Goal: Transaction & Acquisition: Purchase product/service

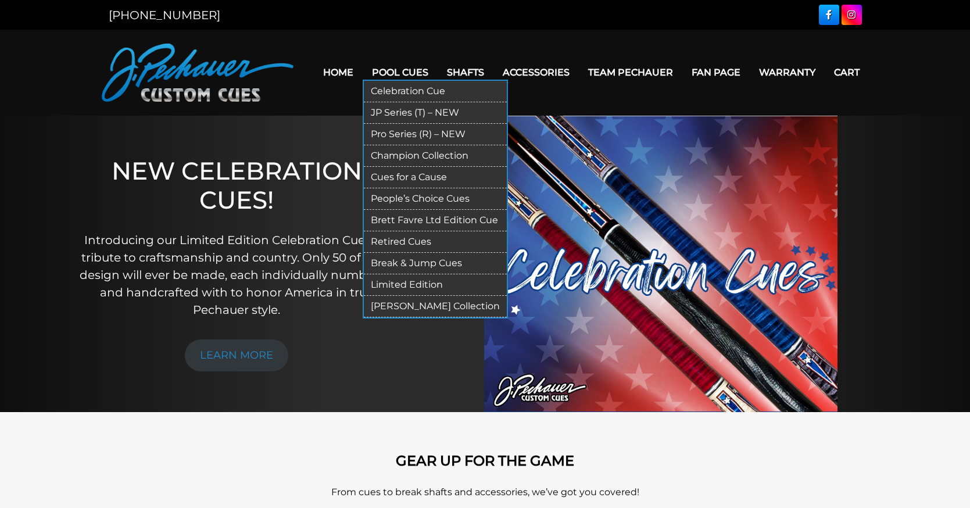
click at [391, 133] on link "Pro Series (R) – NEW" at bounding box center [435, 135] width 143 height 22
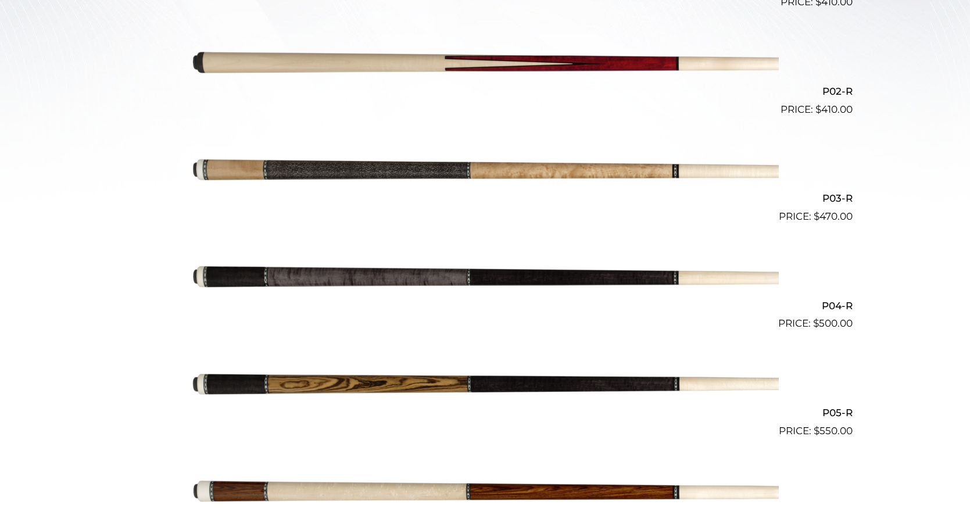
scroll to position [469, 0]
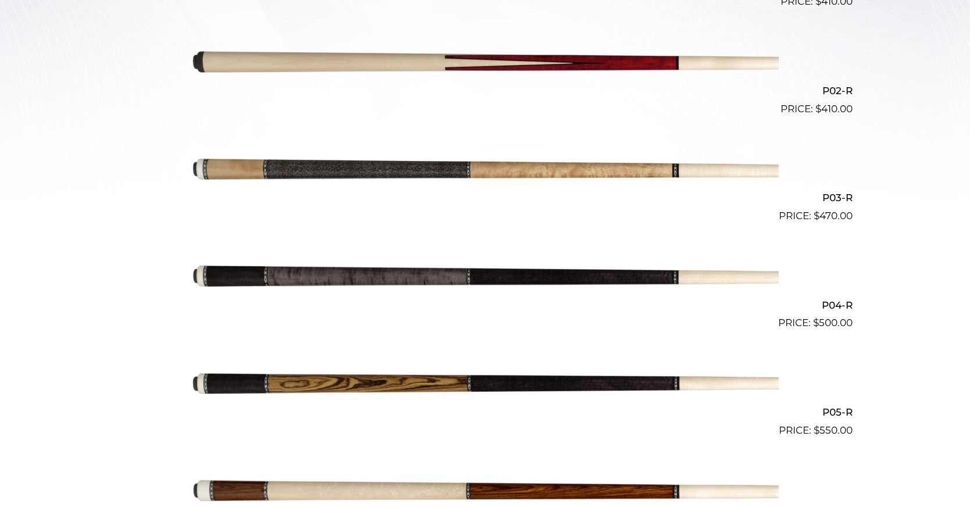
click at [385, 291] on img at bounding box center [485, 277] width 587 height 98
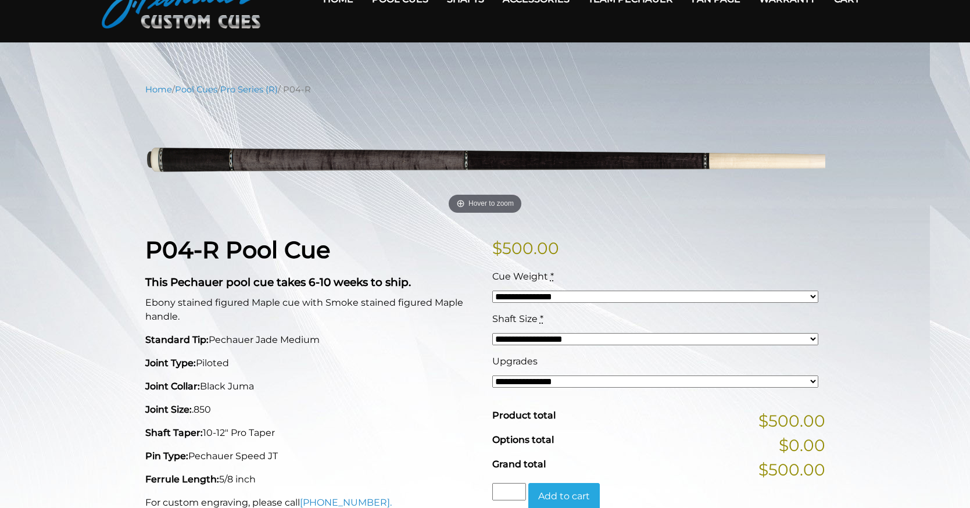
scroll to position [81, 0]
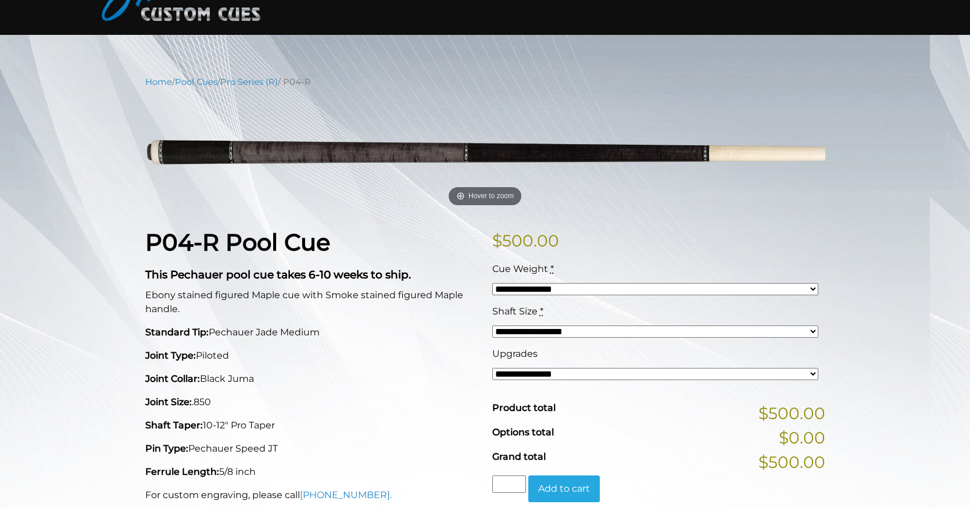
select select "*****"
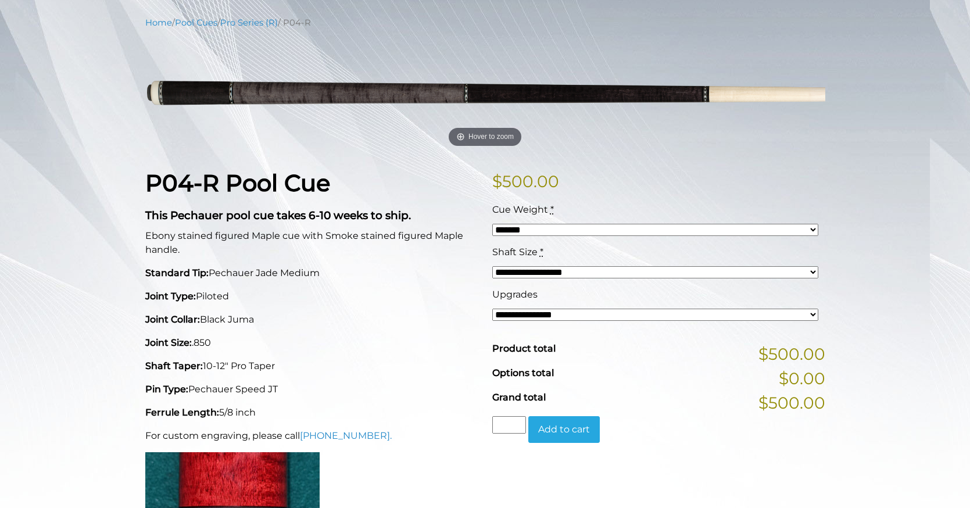
scroll to position [144, 0]
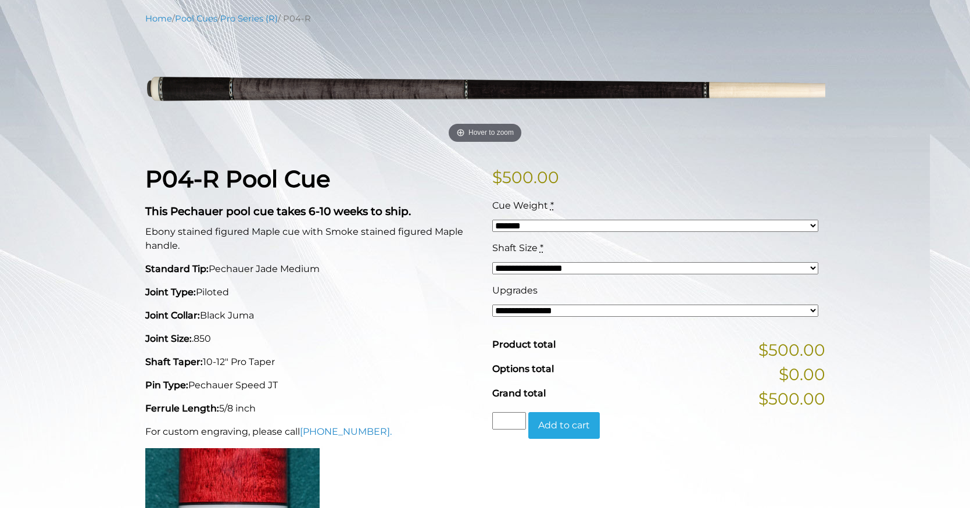
select select "*****"
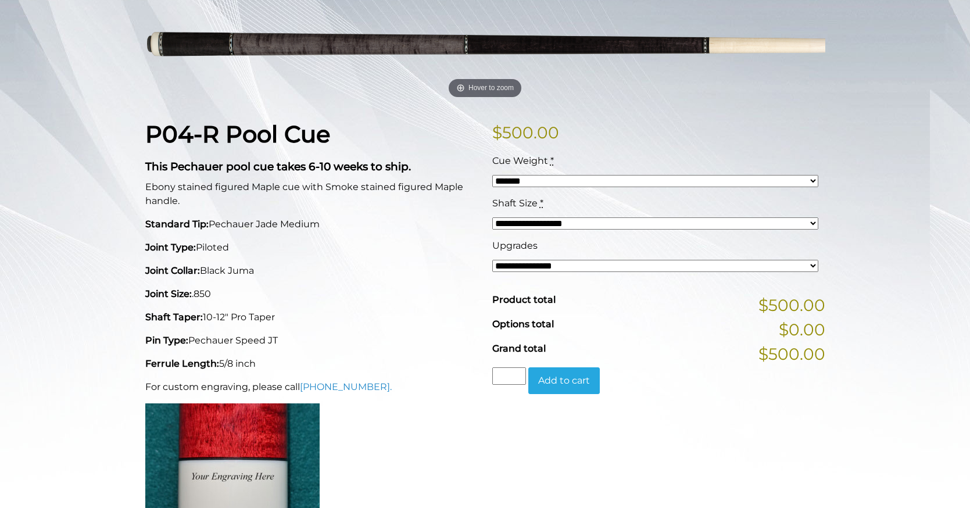
select select "*****"
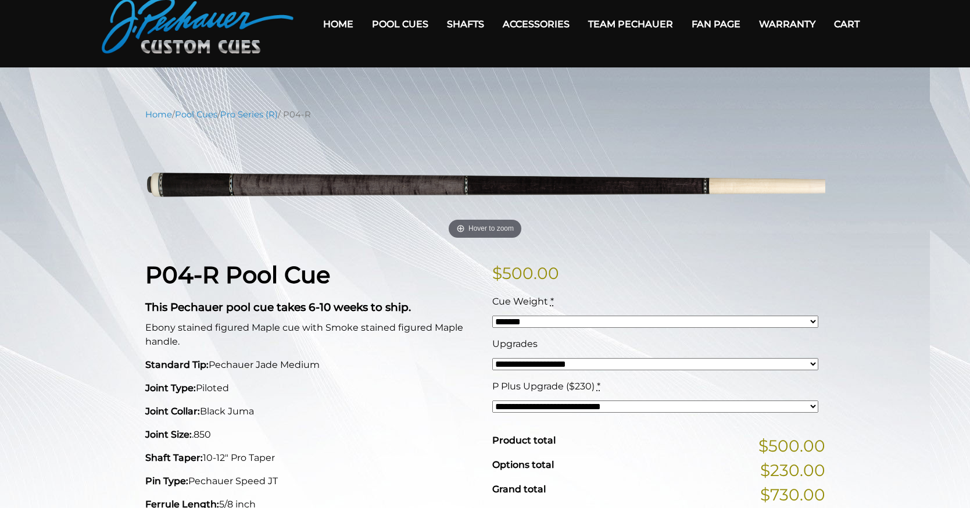
scroll to position [0, 0]
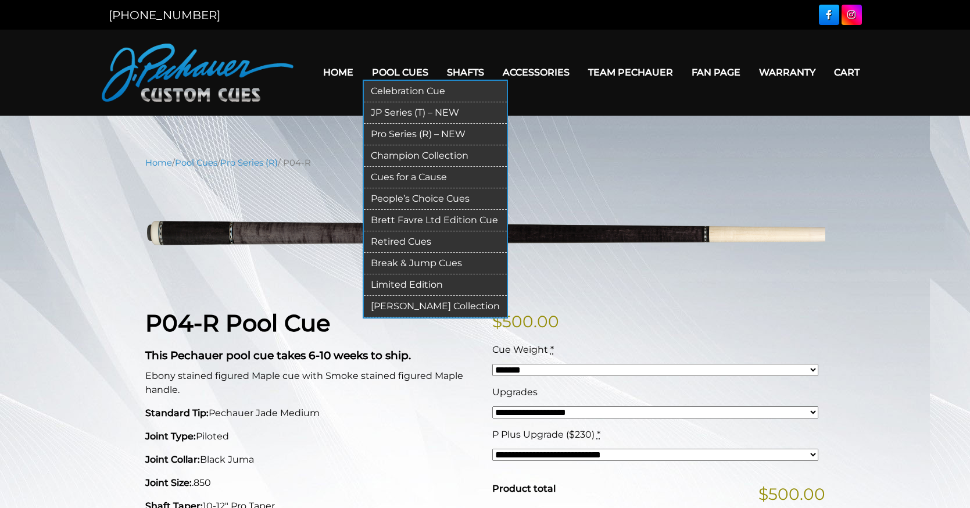
click at [412, 153] on link "Champion Collection" at bounding box center [435, 156] width 143 height 22
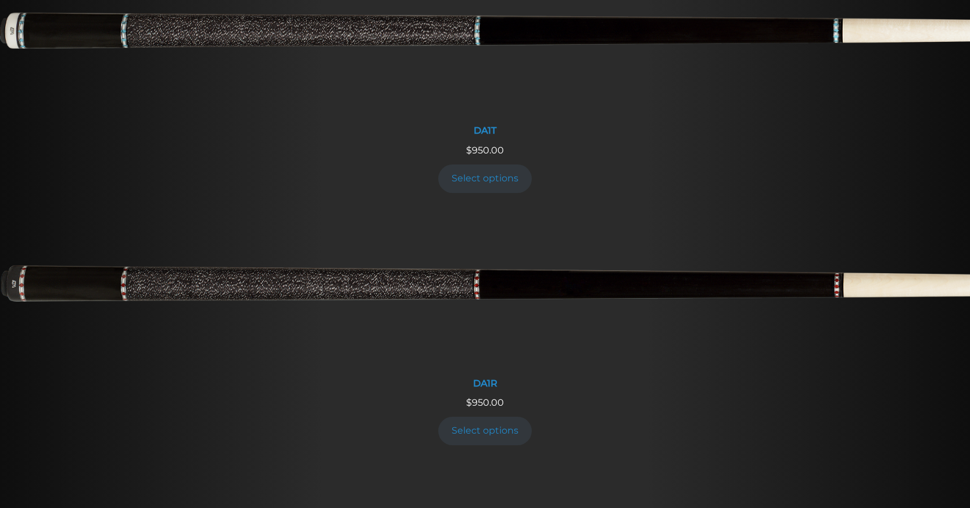
scroll to position [1124, 0]
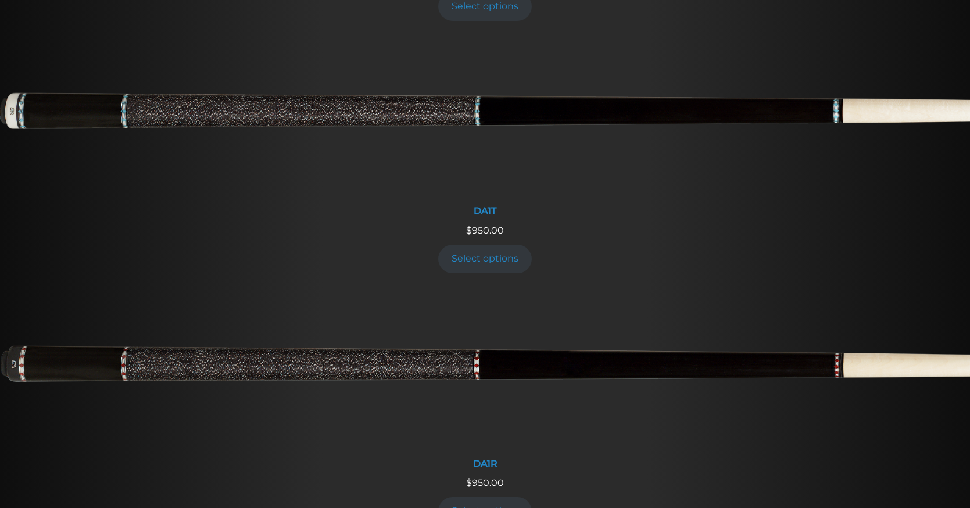
click at [487, 497] on link "Select options" at bounding box center [485, 511] width 94 height 28
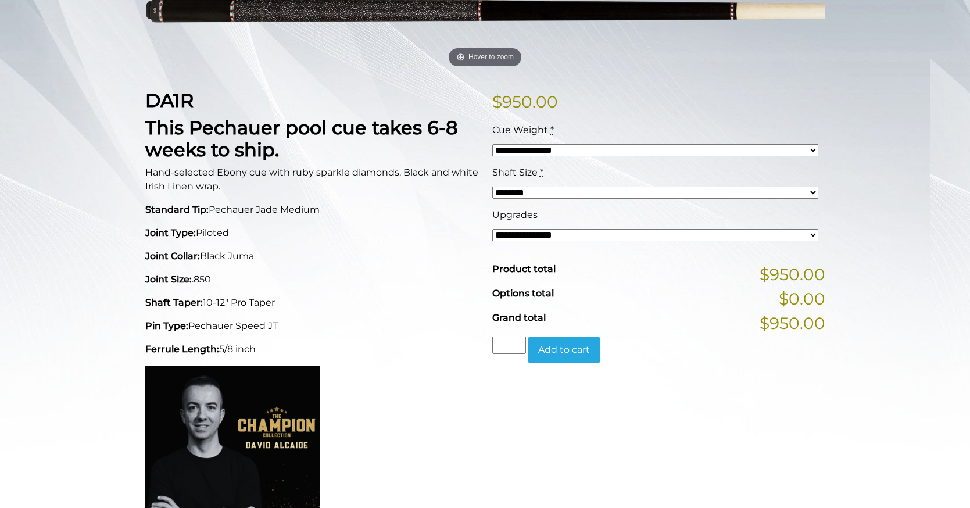
scroll to position [219, 0]
select select "*****"
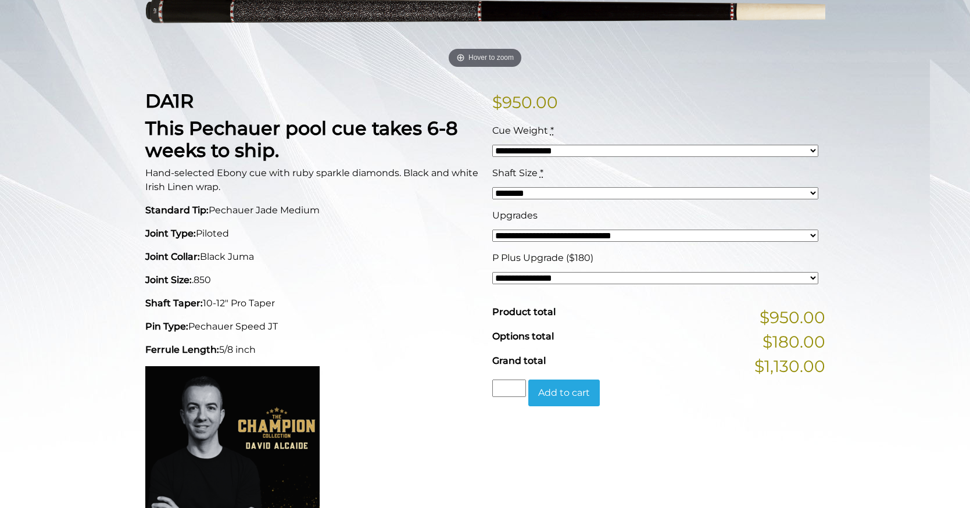
select select "*****"
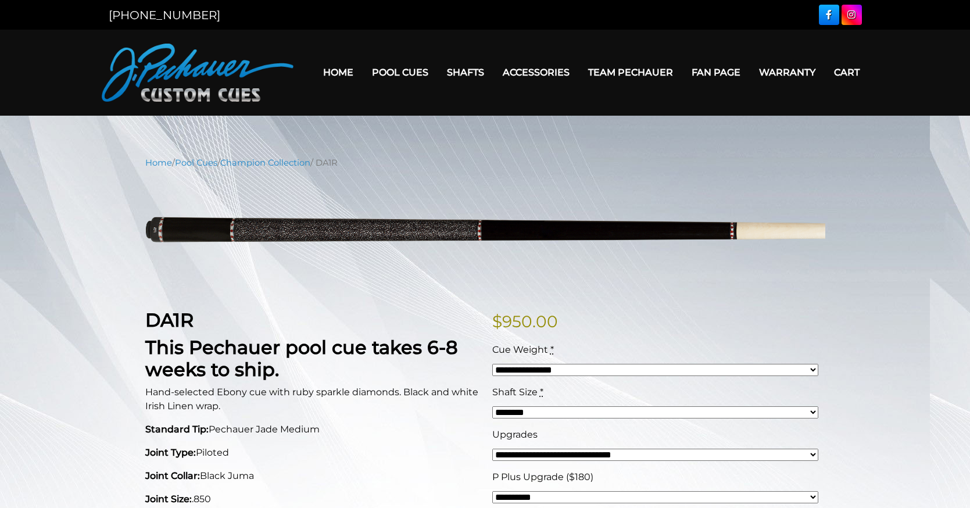
scroll to position [0, 0]
click at [678, 67] on link "Team Pechauer" at bounding box center [630, 73] width 103 height 30
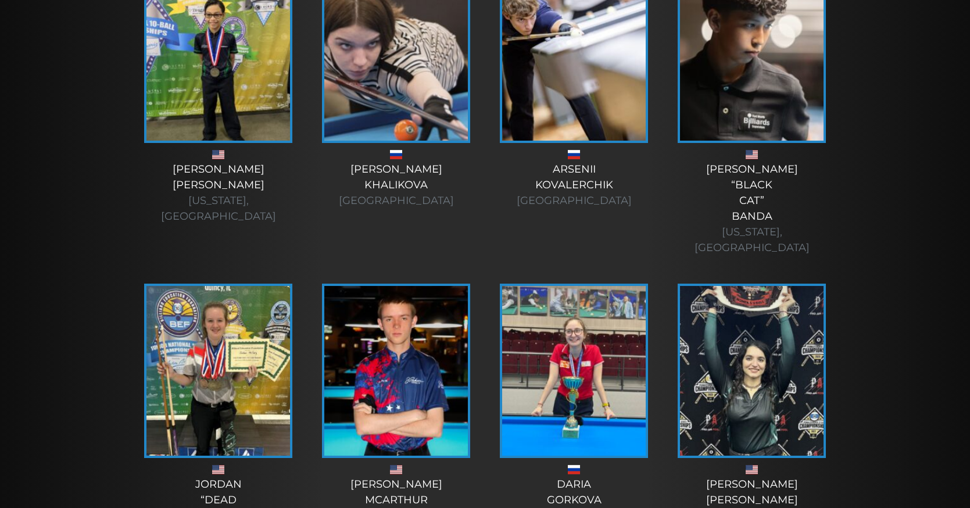
scroll to position [3815, 0]
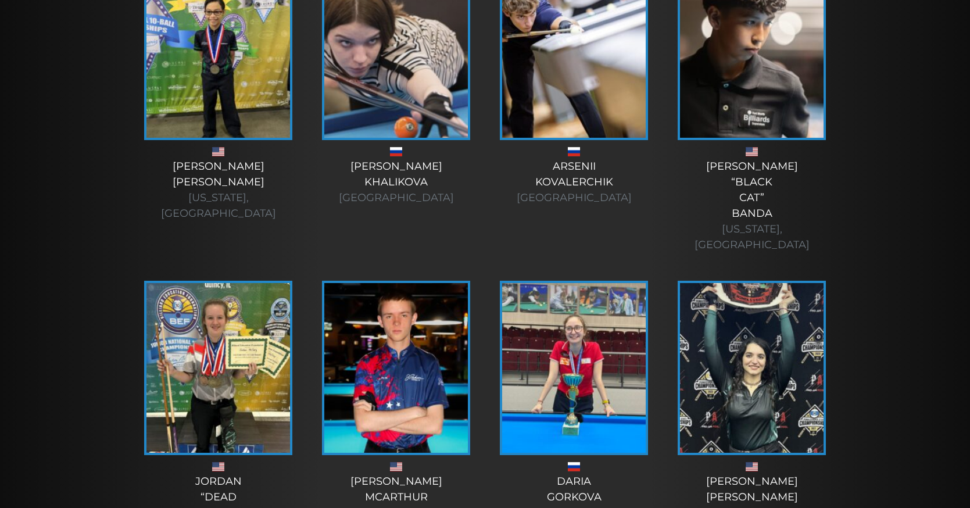
click at [752, 284] on img at bounding box center [752, 368] width 144 height 170
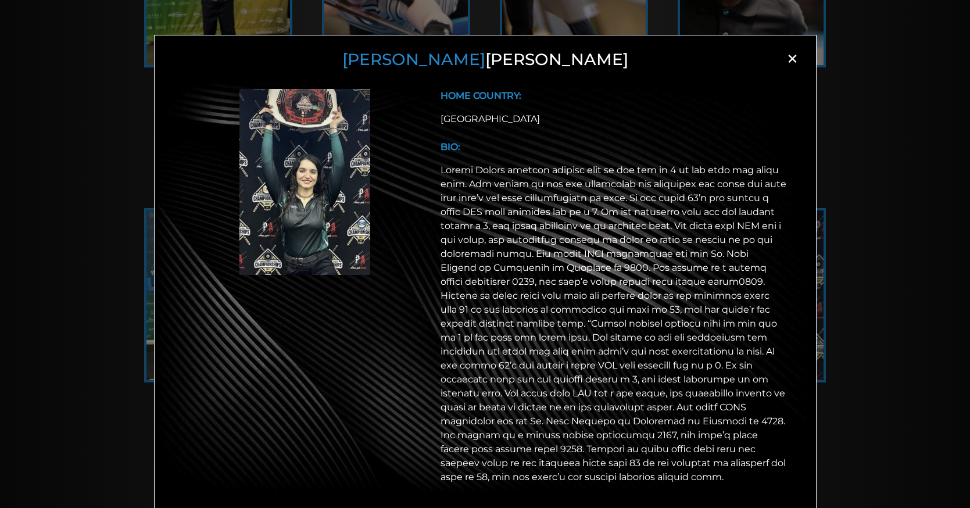
scroll to position [0, 0]
click at [789, 63] on span "×" at bounding box center [792, 58] width 17 height 17
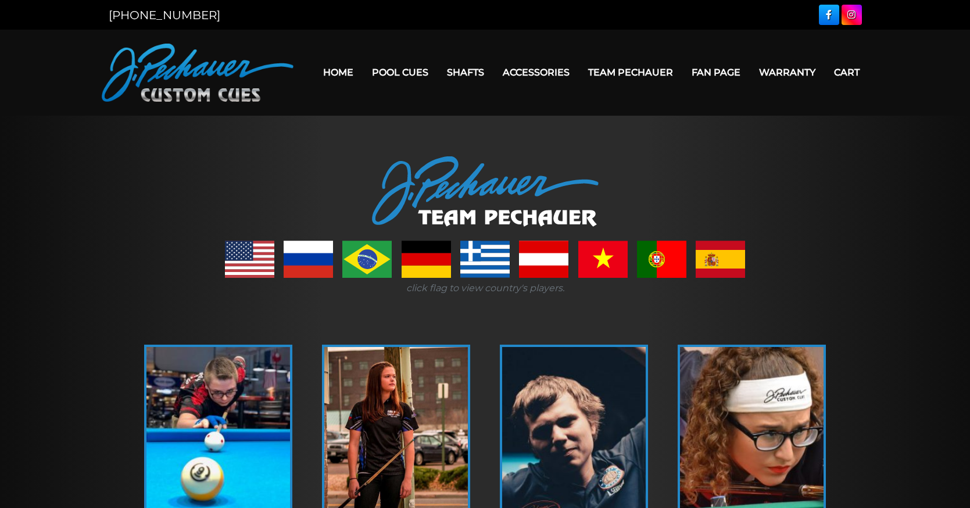
click at [750, 63] on link "Fan Page" at bounding box center [715, 73] width 67 height 30
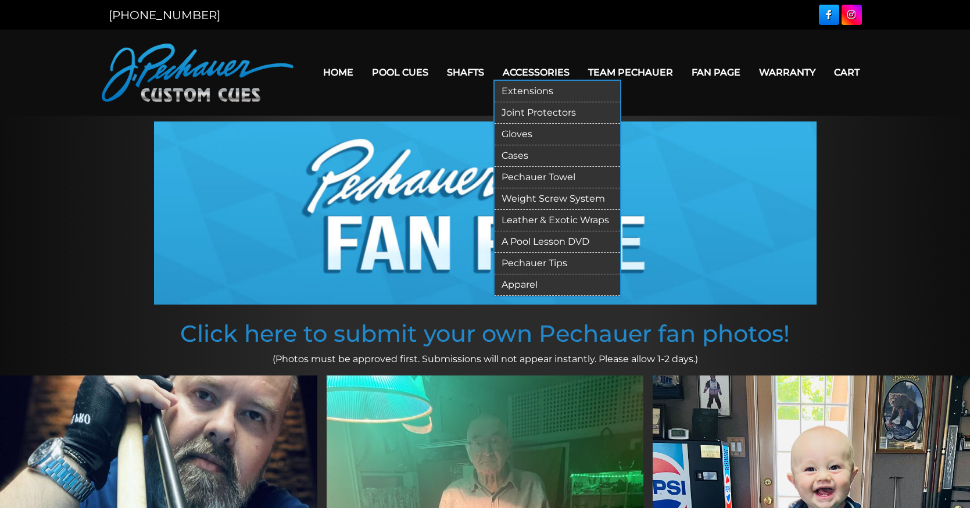
click at [560, 202] on link "Weight Screw System" at bounding box center [558, 199] width 126 height 22
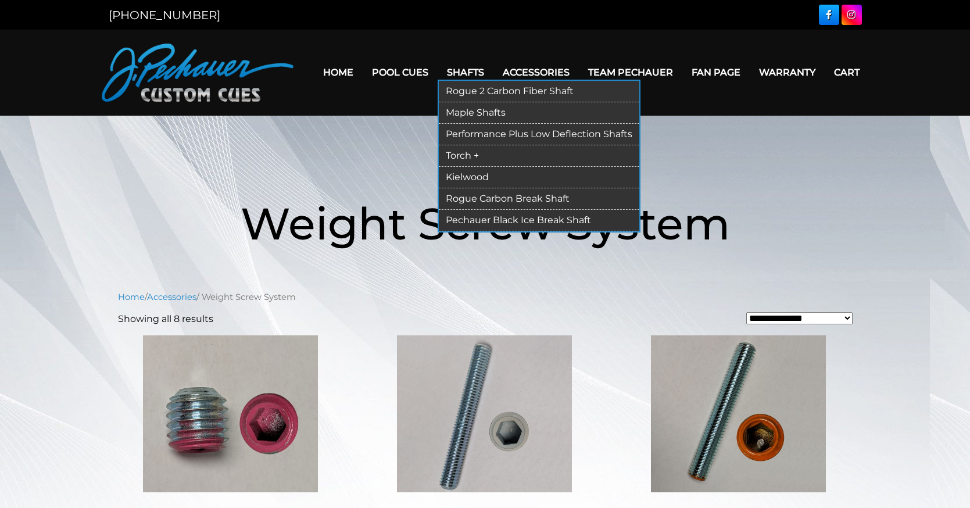
click at [487, 112] on link "Maple Shafts" at bounding box center [539, 113] width 201 height 22
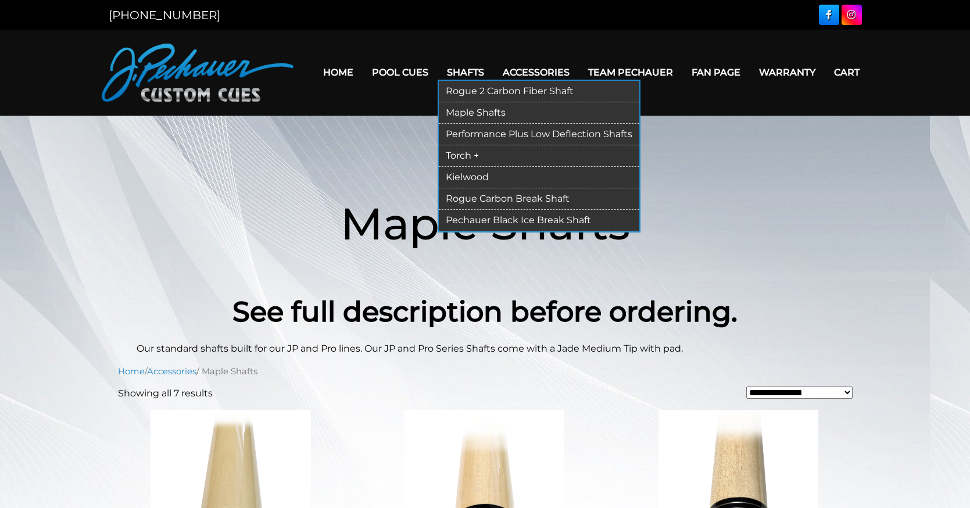
click at [510, 130] on link "Performance Plus Low Deflection Shafts" at bounding box center [539, 135] width 201 height 22
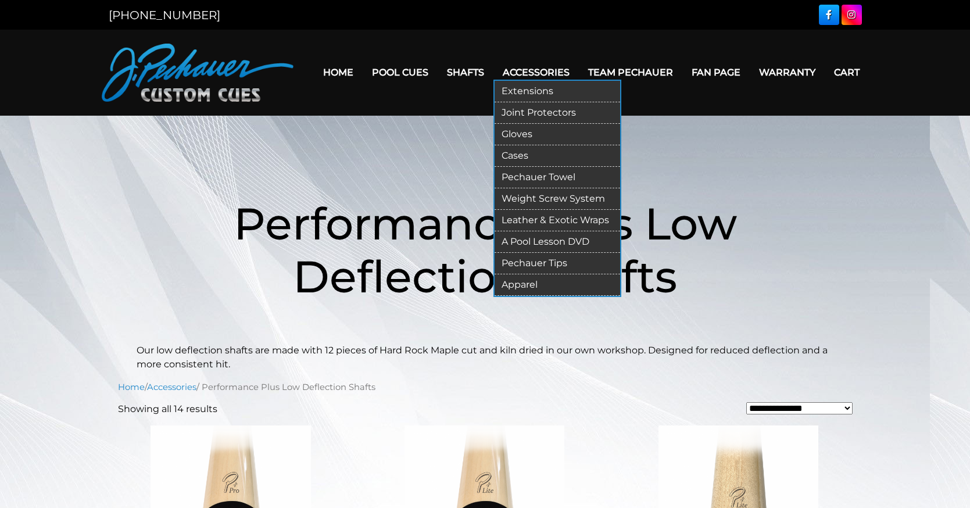
click at [564, 221] on link "Leather & Exotic Wraps" at bounding box center [558, 221] width 126 height 22
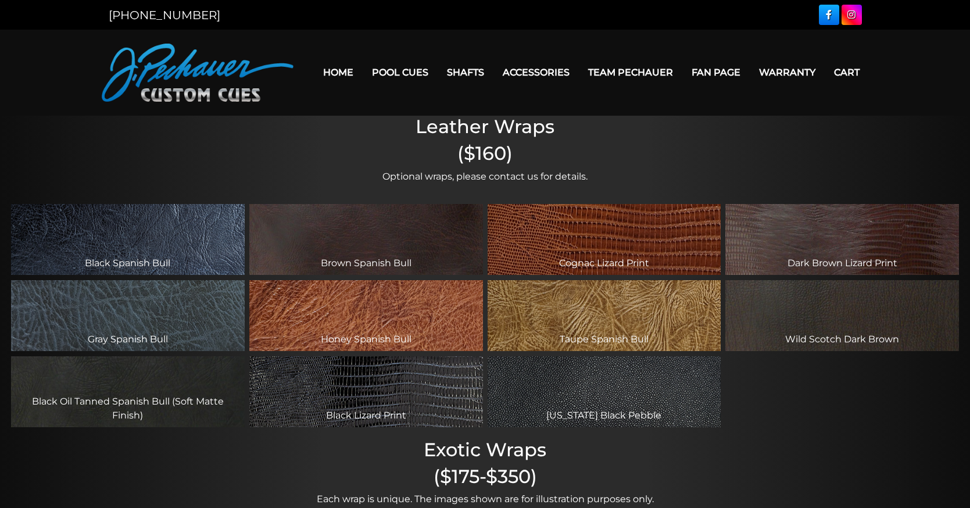
click at [324, 59] on link "Home" at bounding box center [338, 73] width 49 height 30
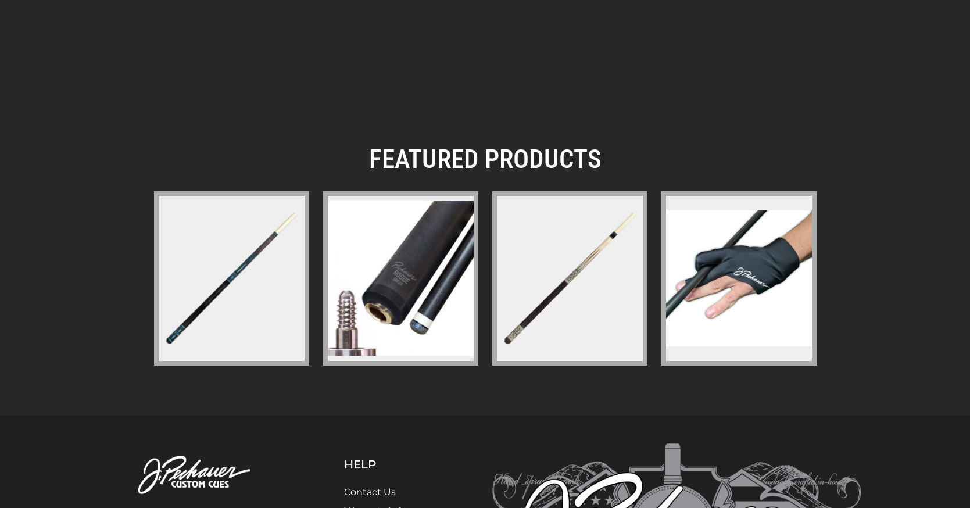
scroll to position [1546, 0]
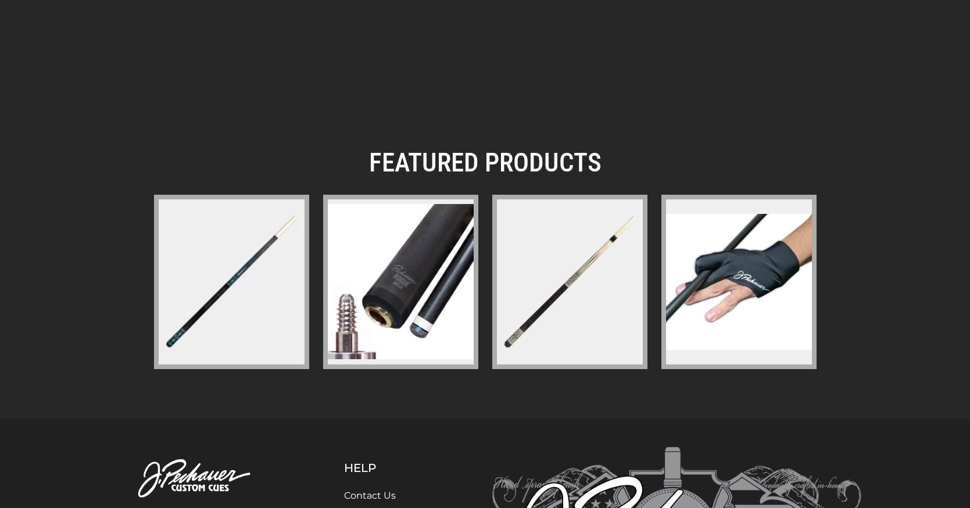
click at [553, 354] on img at bounding box center [570, 281] width 151 height 151
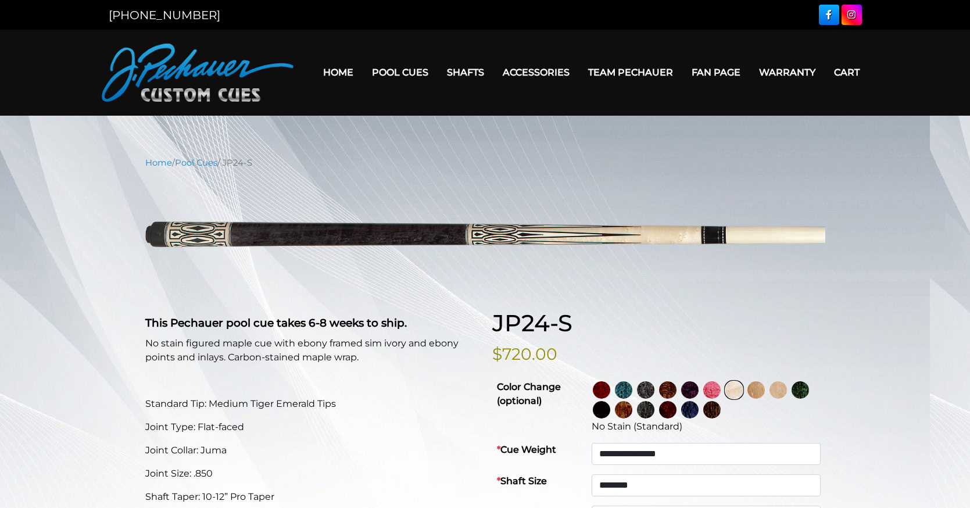
select select "********"
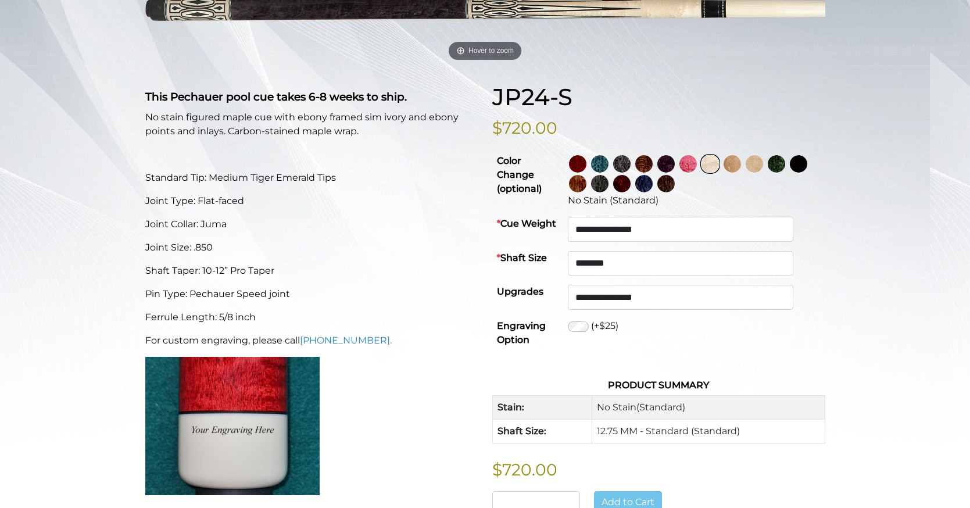
scroll to position [228, 0]
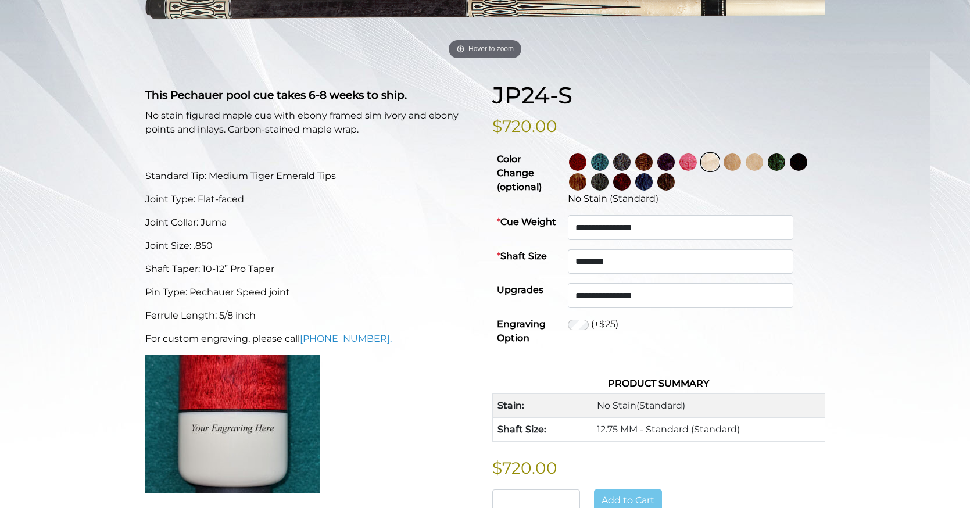
click at [631, 171] on img at bounding box center [621, 161] width 17 height 17
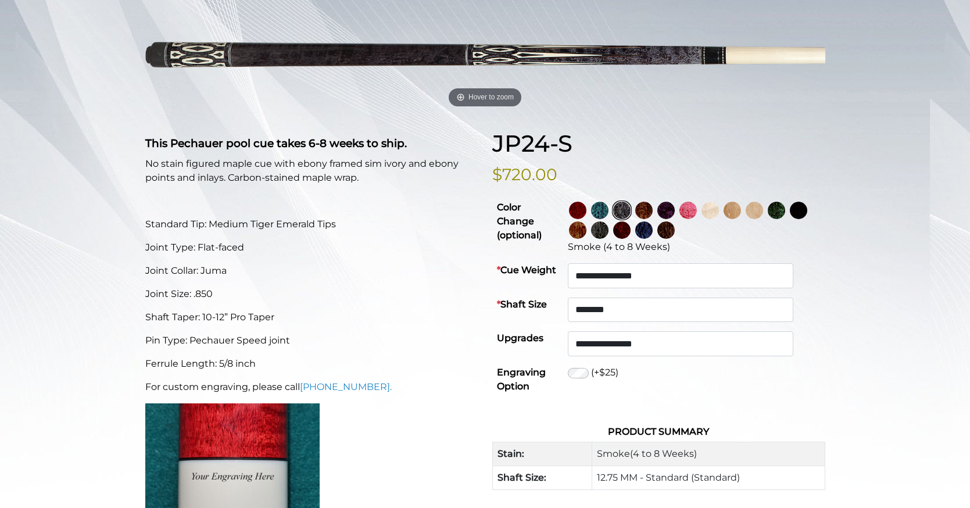
scroll to position [179, 0]
click at [587, 240] on img at bounding box center [577, 230] width 17 height 17
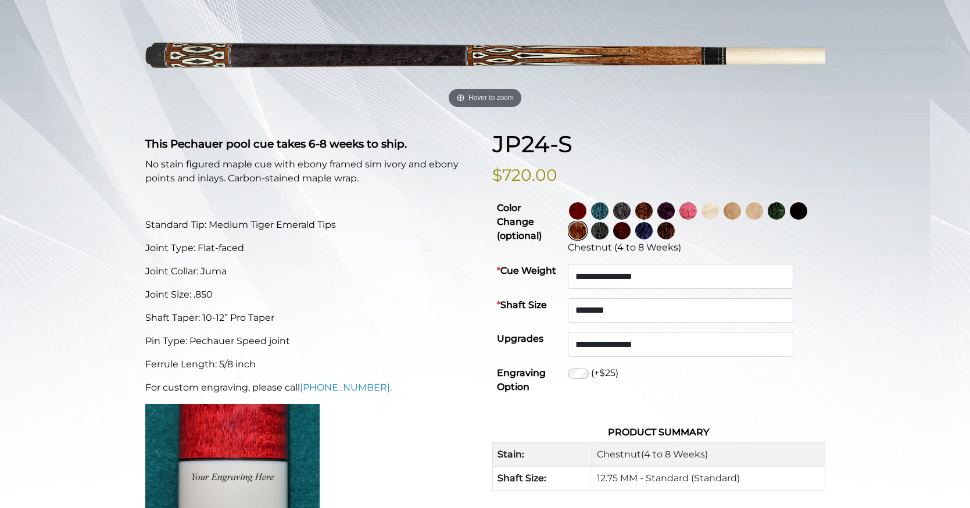
click at [631, 240] on img at bounding box center [621, 230] width 17 height 17
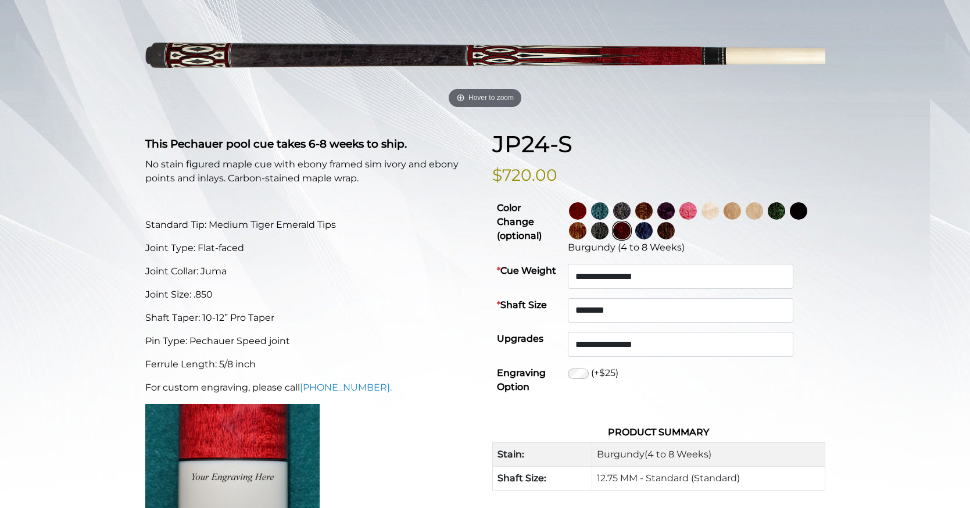
click at [763, 220] on img at bounding box center [754, 210] width 17 height 17
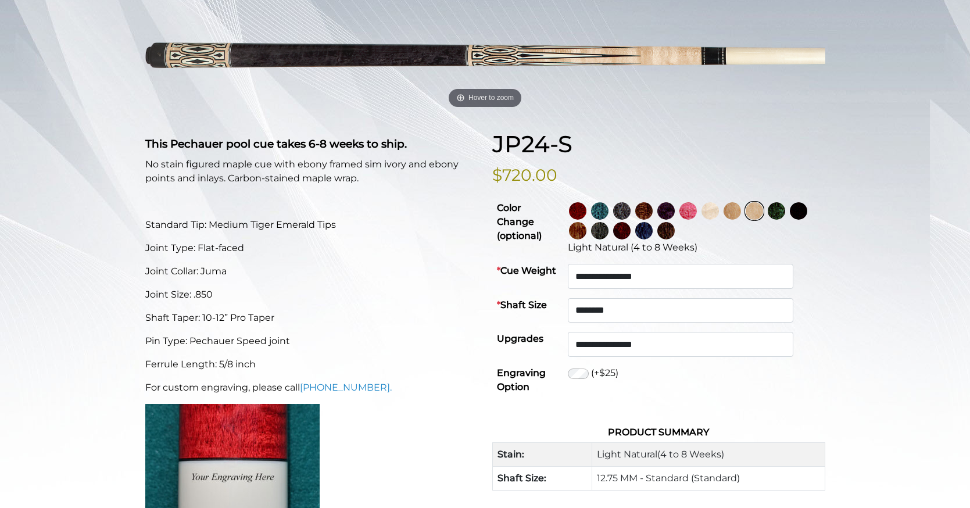
click at [697, 220] on img at bounding box center [688, 210] width 17 height 17
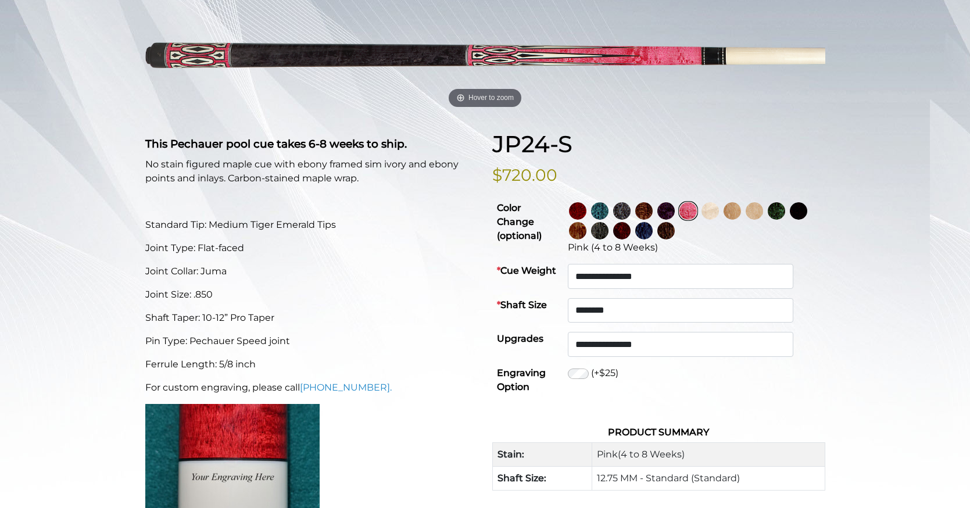
click at [653, 240] on img at bounding box center [643, 230] width 17 height 17
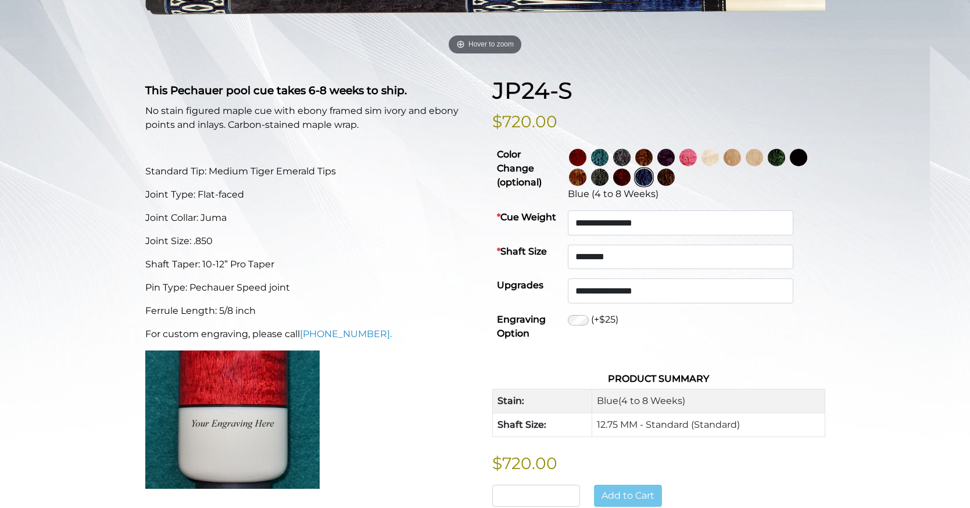
scroll to position [239, 0]
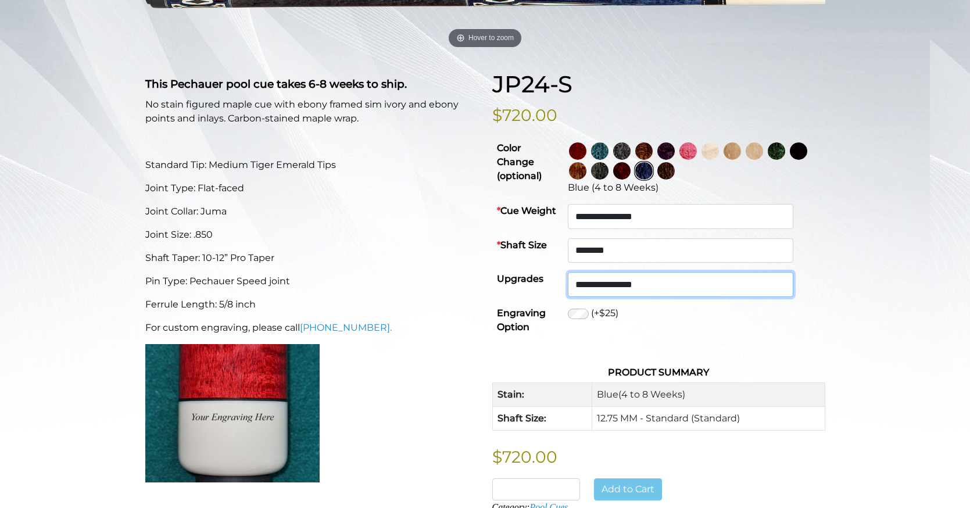
select select "******"
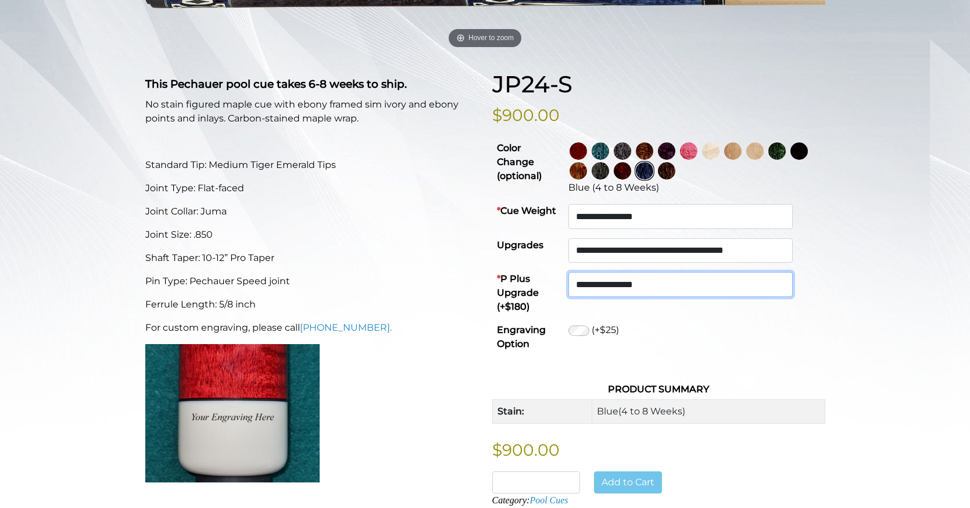
select select "********"
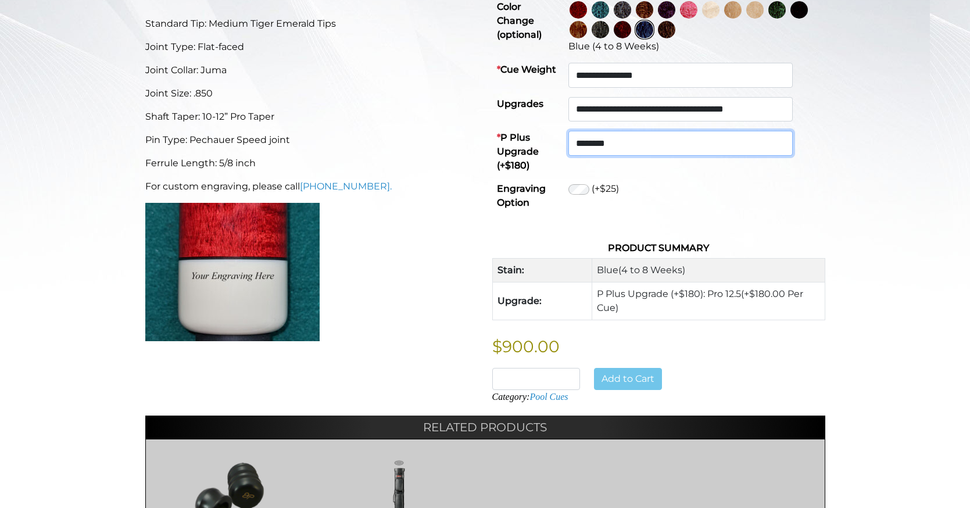
scroll to position [386, 0]
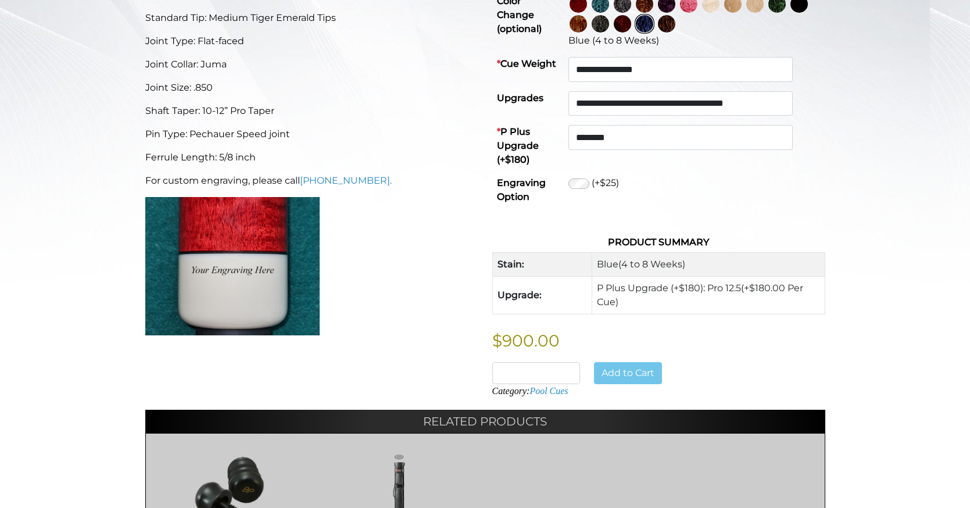
click at [680, 384] on div "Add to Cart" at bounding box center [638, 373] width 102 height 22
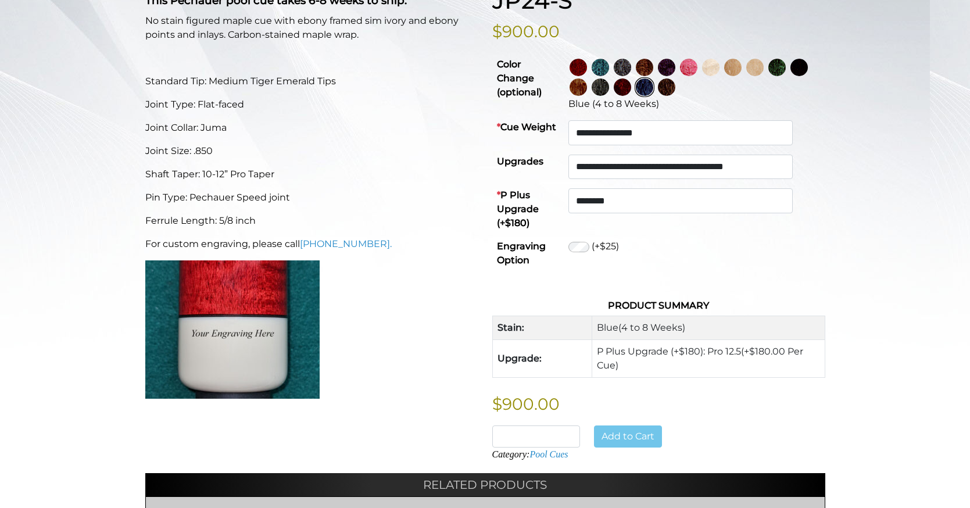
scroll to position [321, 0]
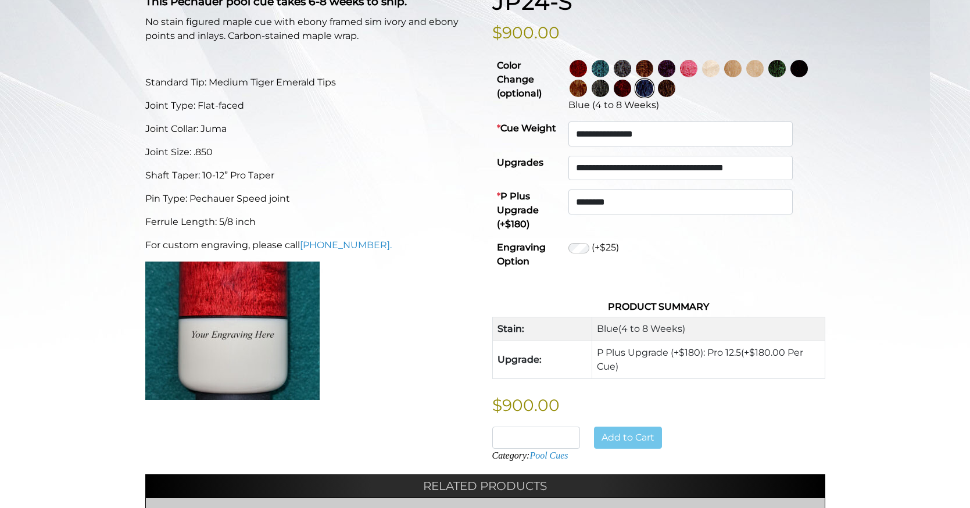
click at [686, 255] on div "(+$25)" at bounding box center [695, 248] width 252 height 14
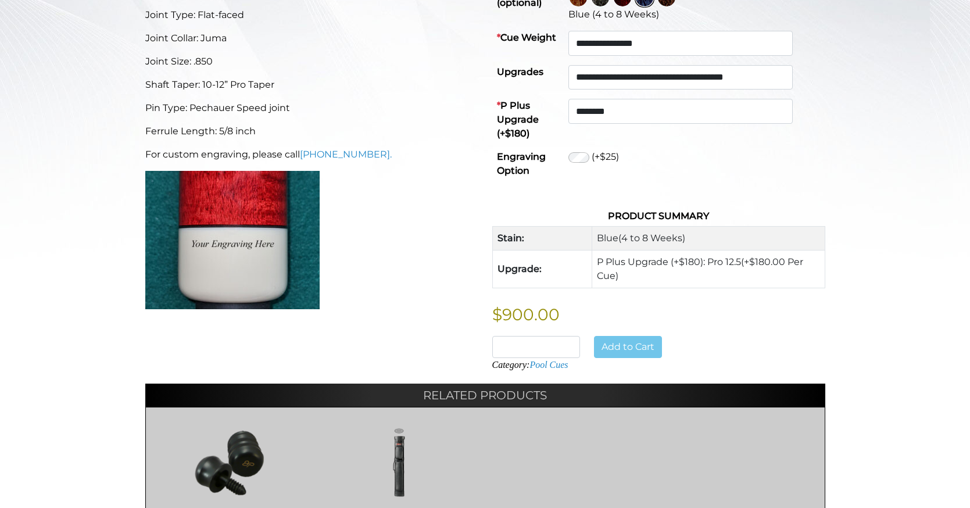
scroll to position [413, 0]
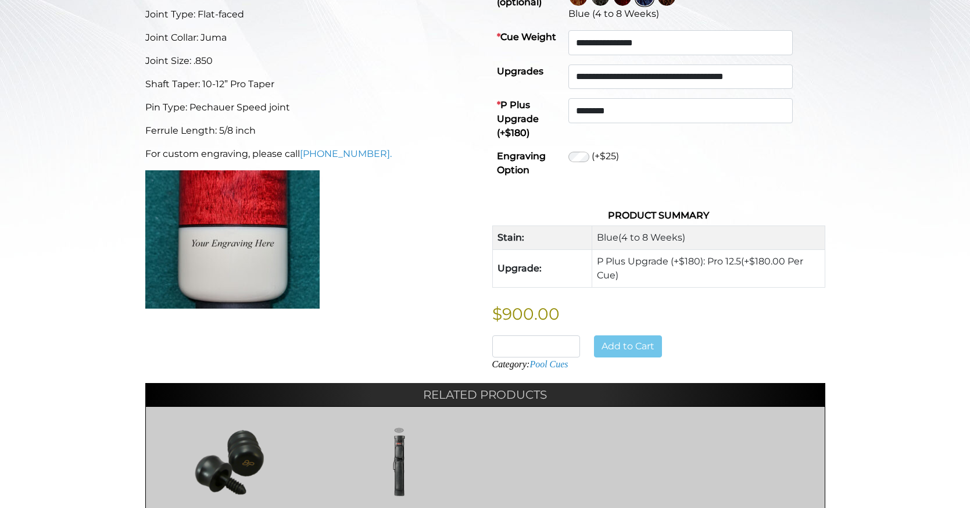
click at [659, 358] on div "Add to Cart" at bounding box center [638, 346] width 102 height 22
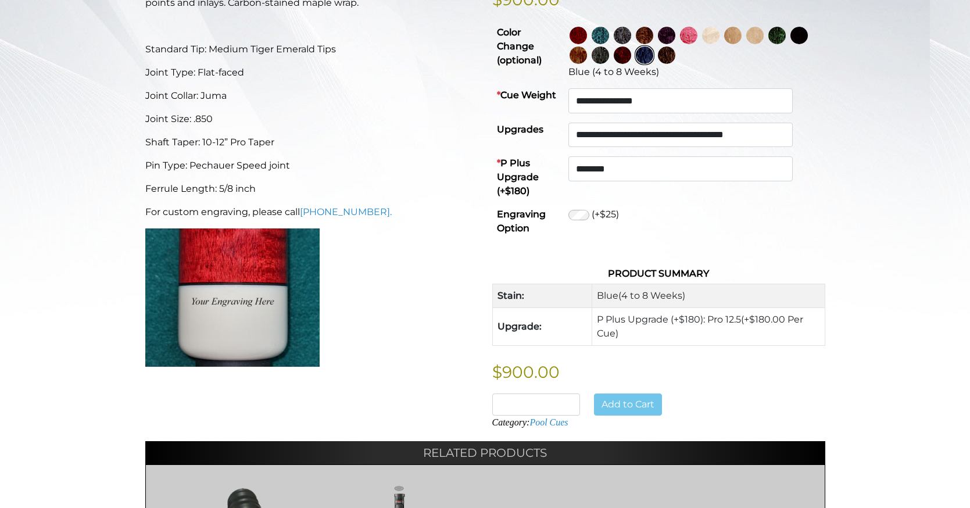
scroll to position [343, 0]
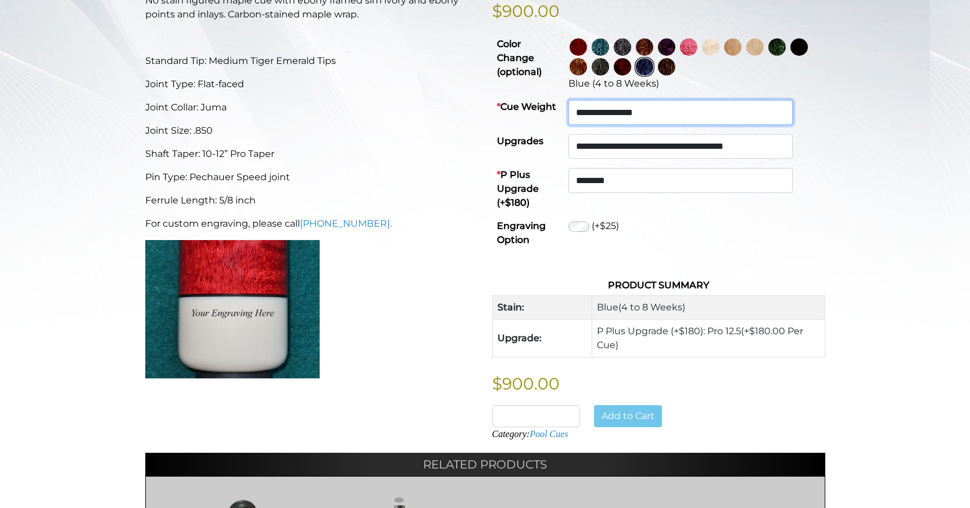
select select "*******"
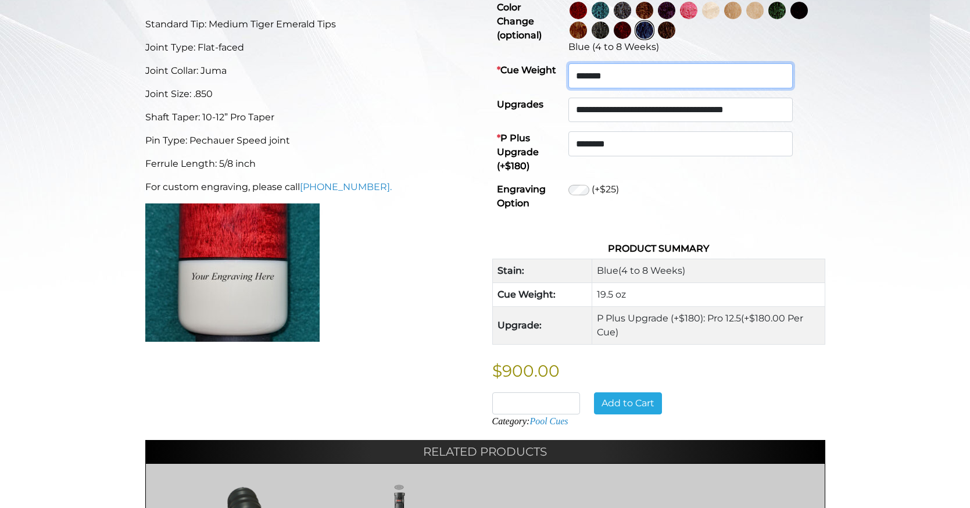
scroll to position [382, 0]
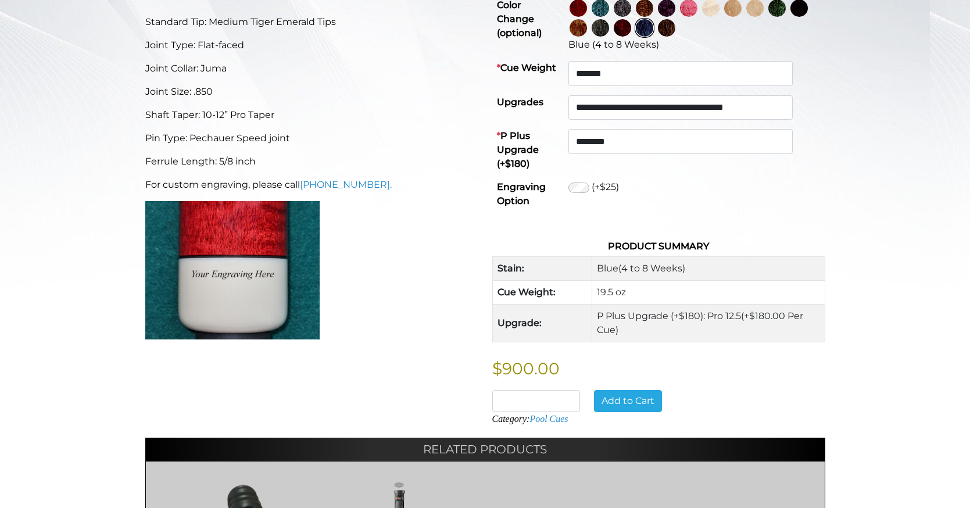
click at [662, 412] on button "Add to Cart" at bounding box center [628, 401] width 68 height 22
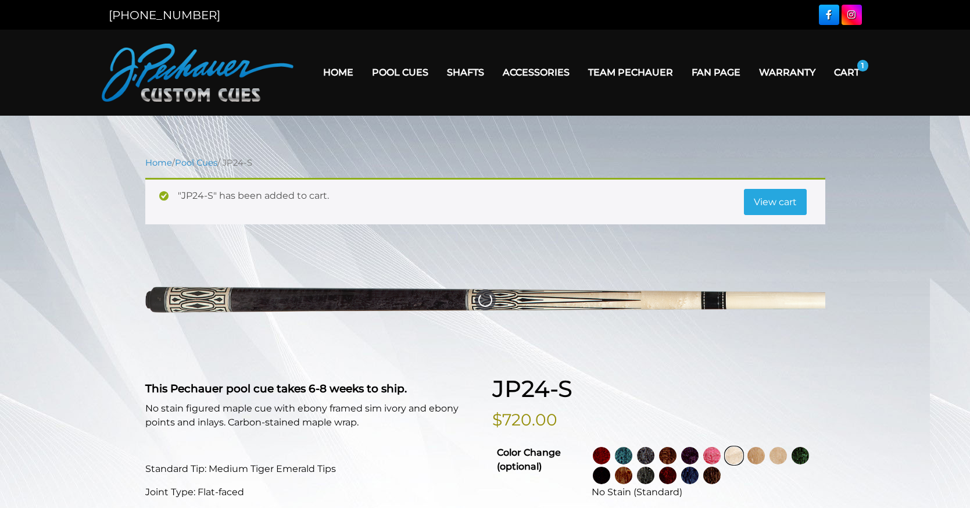
select select "********"
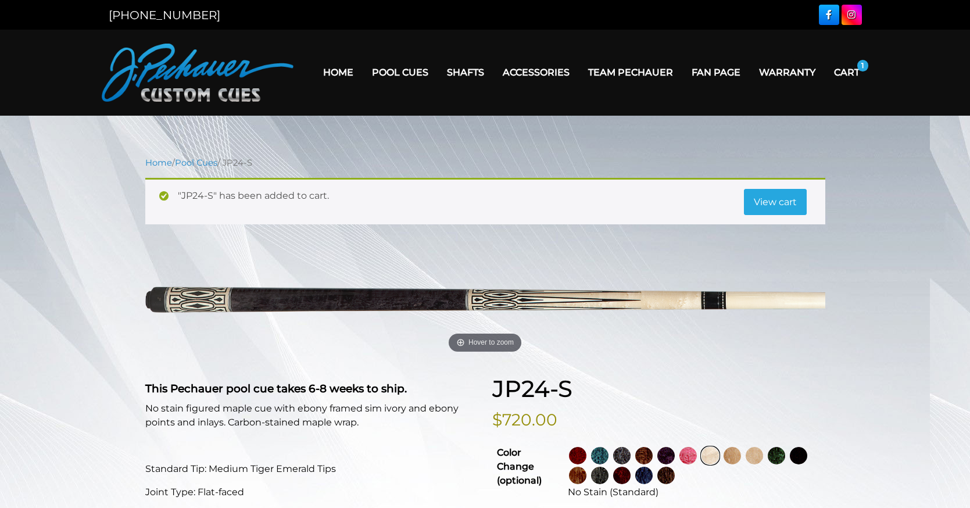
scroll to position [1, 0]
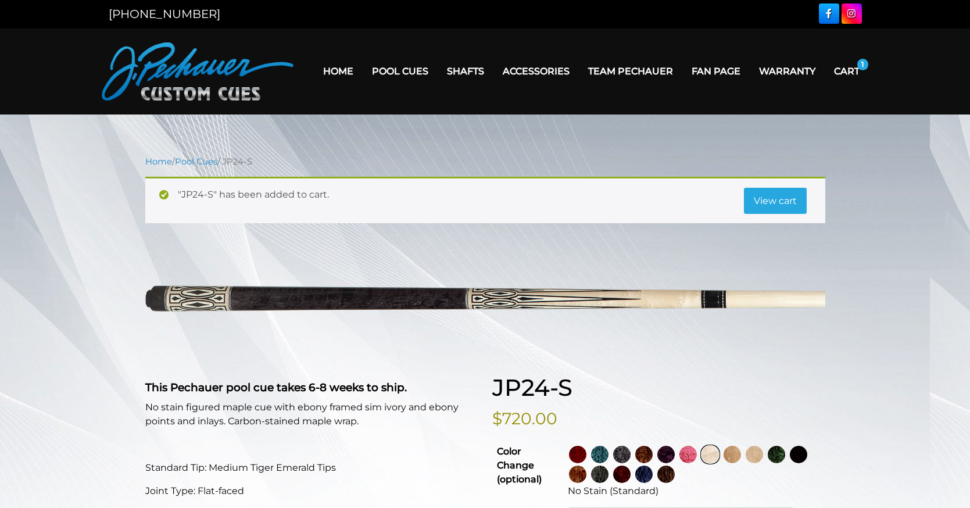
click at [825, 78] on link "Cart" at bounding box center [847, 71] width 44 height 30
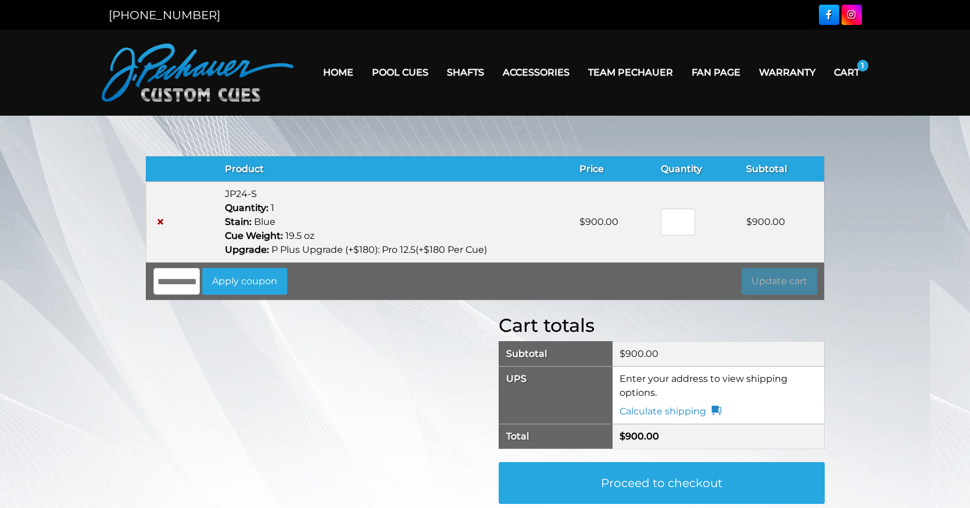
click at [323, 62] on link "Home" at bounding box center [338, 73] width 49 height 30
